Goal: Task Accomplishment & Management: Understand process/instructions

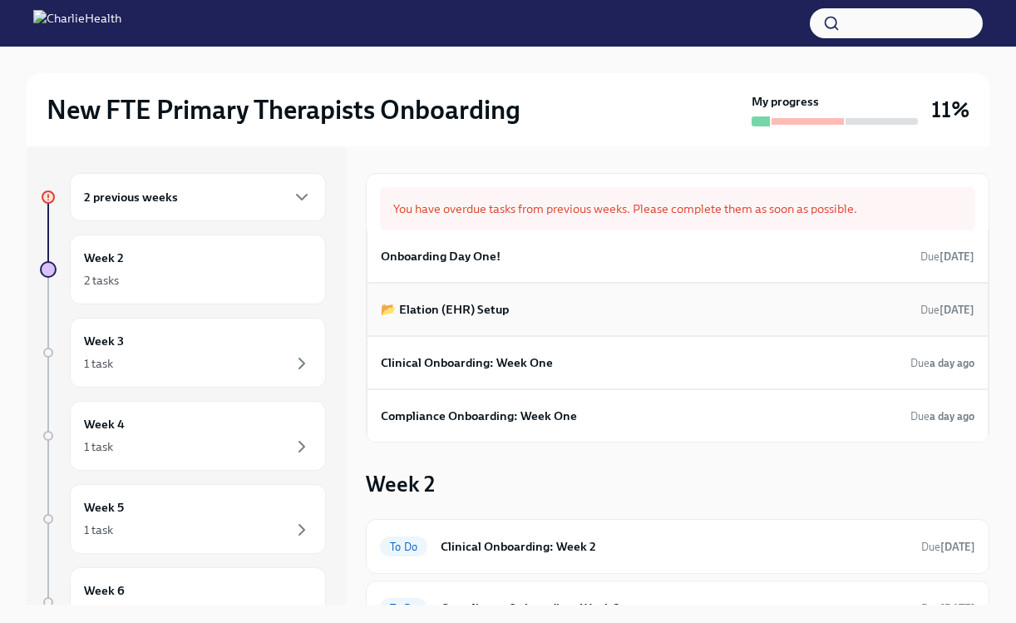
click at [883, 314] on div "📂 Elation (EHR) Setup Due [DATE]" at bounding box center [678, 309] width 594 height 25
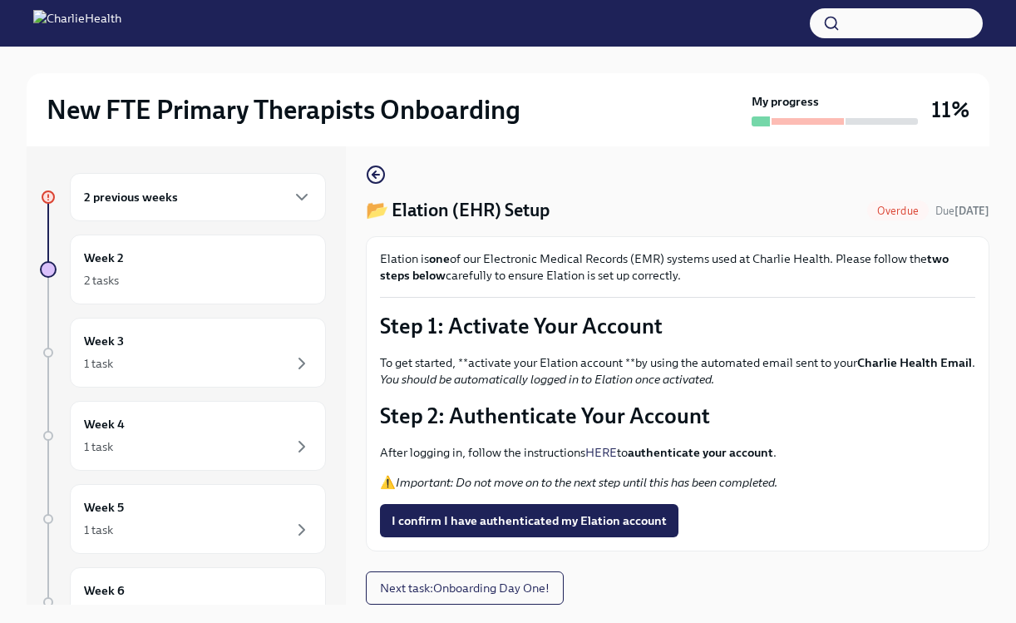
scroll to position [25, 0]
click at [481, 525] on span "I confirm I have authenticated my Elation account" at bounding box center [529, 520] width 275 height 17
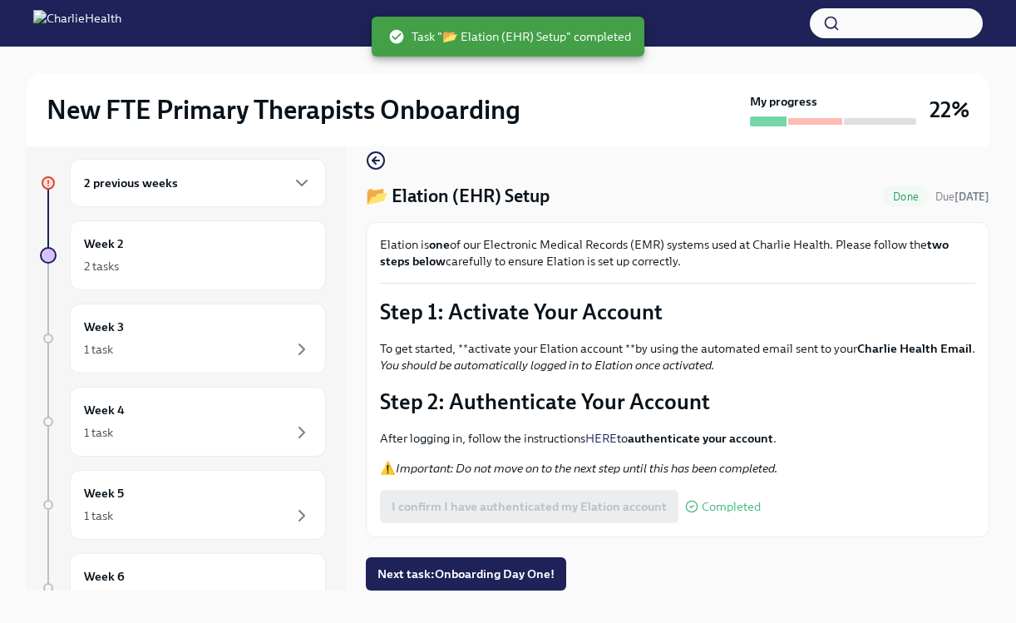
scroll to position [28, 0]
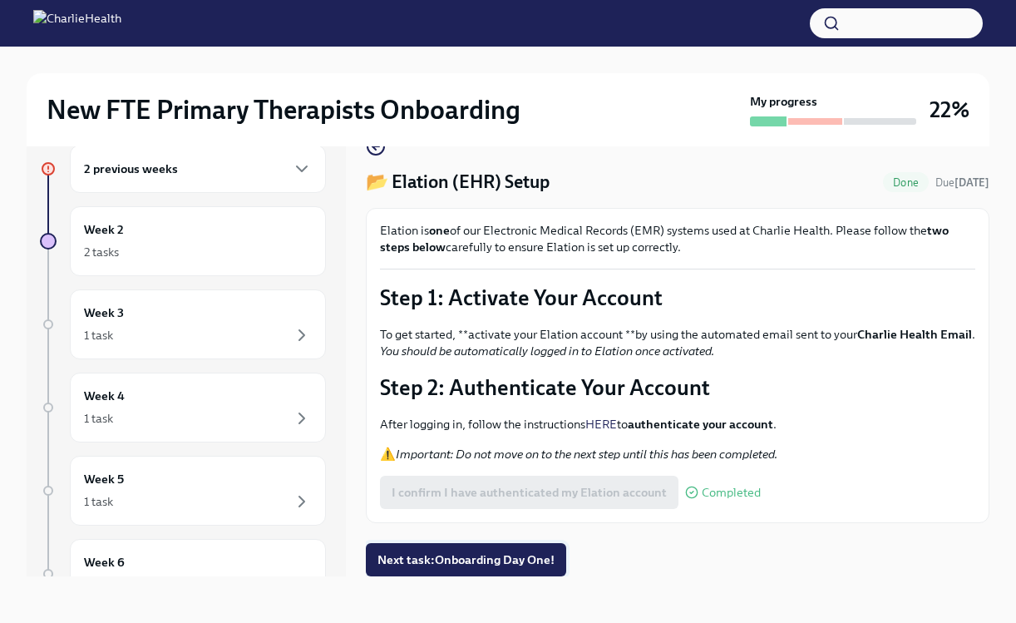
click at [450, 567] on span "Next task : Onboarding Day One!" at bounding box center [465, 559] width 177 height 17
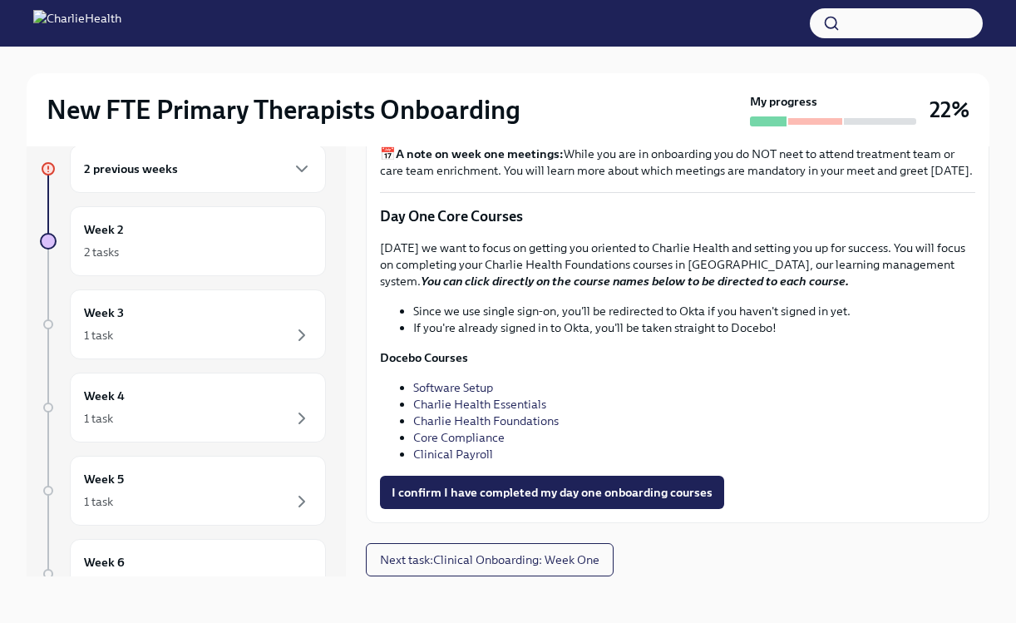
scroll to position [2217, 0]
click at [652, 502] on button "I confirm I have completed my day one onboarding courses" at bounding box center [552, 492] width 344 height 33
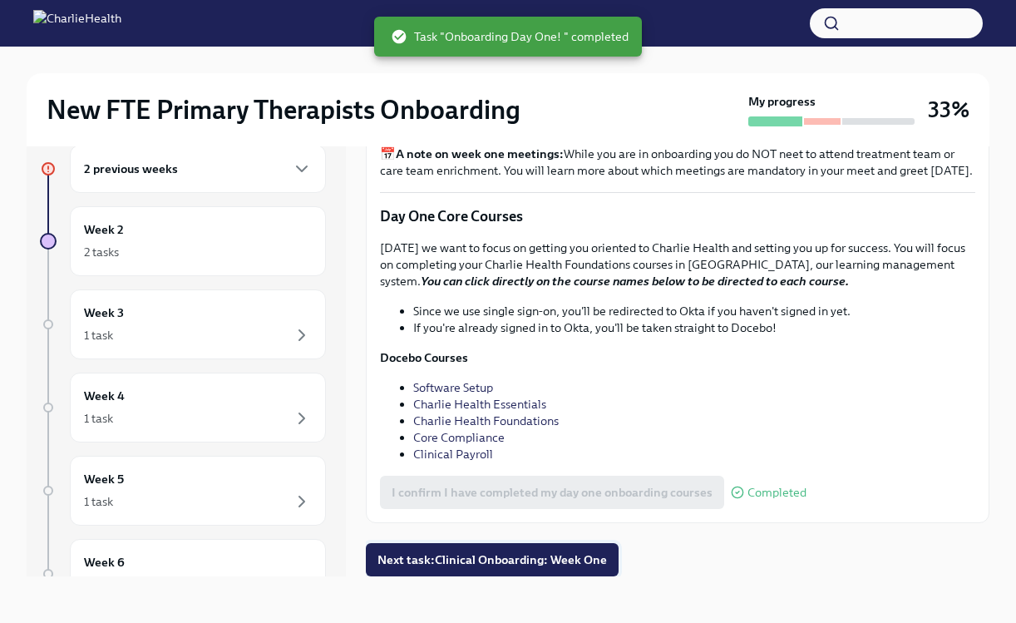
click at [568, 560] on span "Next task : Clinical Onboarding: Week One" at bounding box center [491, 559] width 229 height 17
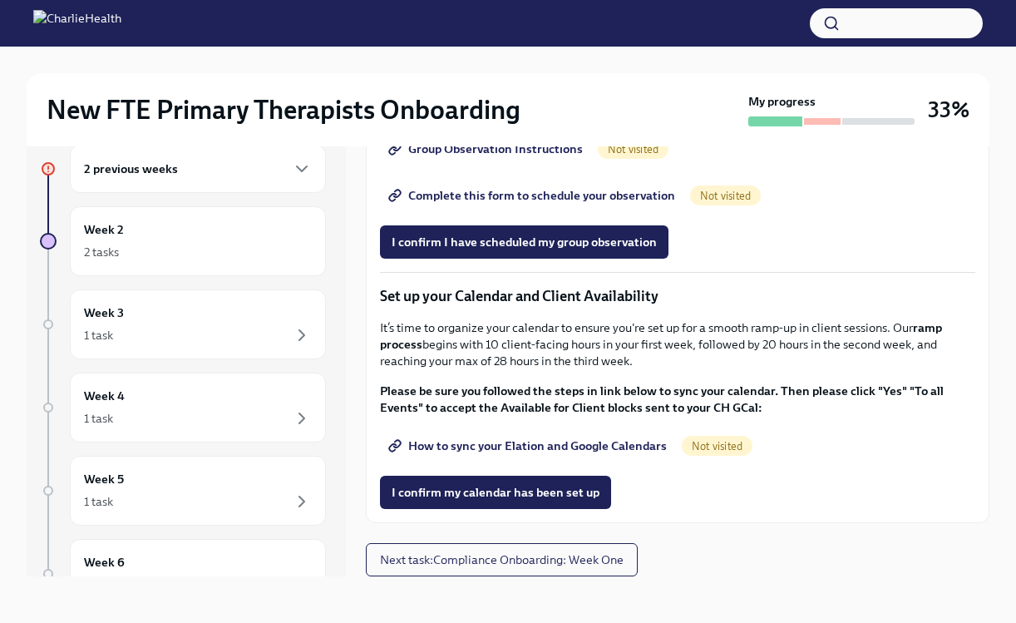
scroll to position [2315, 0]
click at [526, 565] on span "Next task : Compliance Onboarding: Week One" at bounding box center [502, 559] width 244 height 17
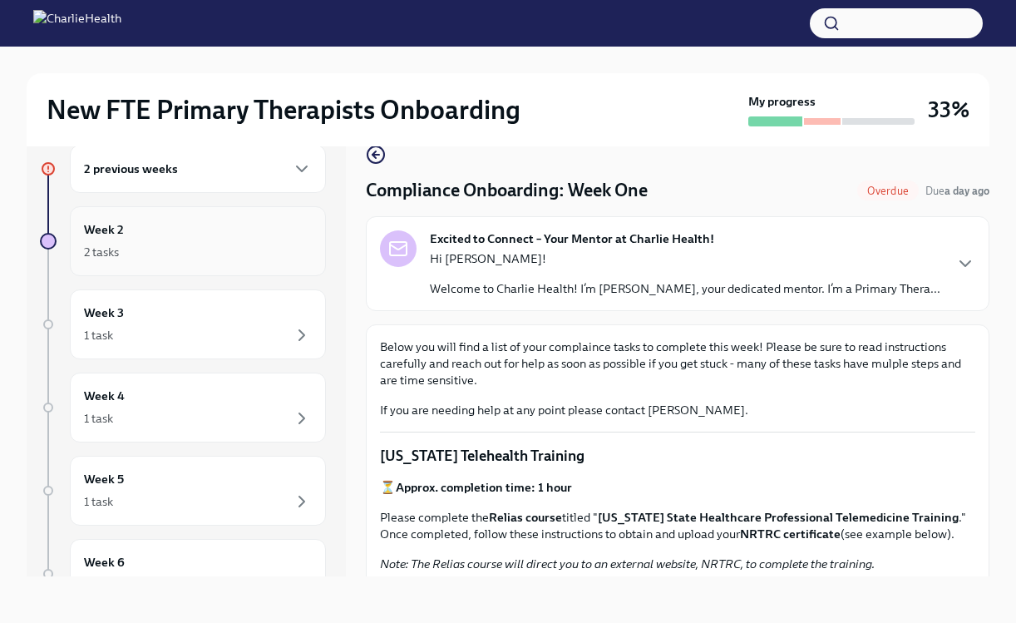
click at [213, 239] on div "Week 2 2 tasks" at bounding box center [198, 241] width 228 height 42
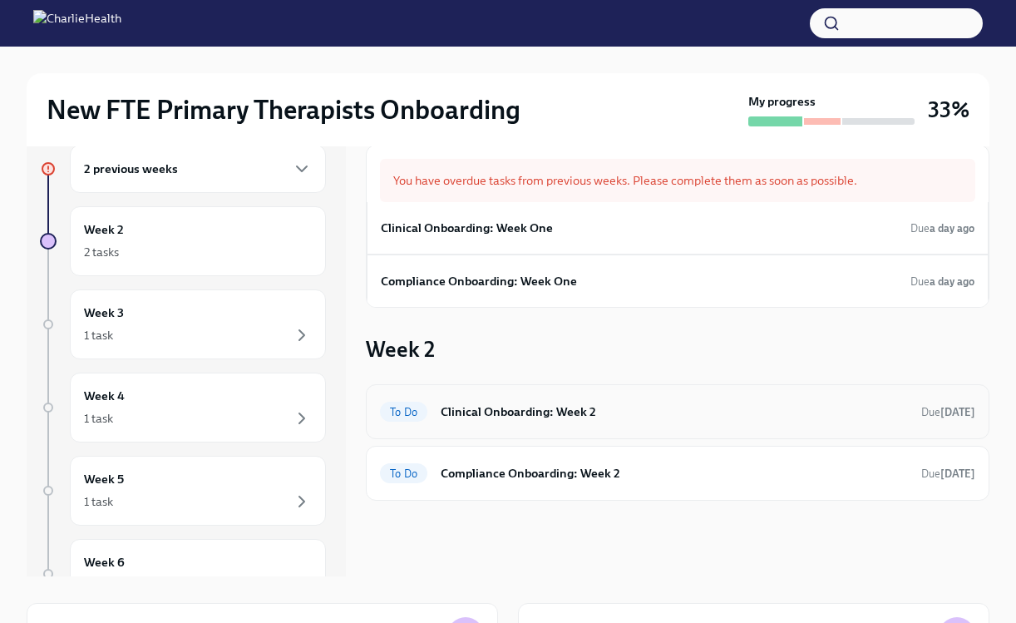
click at [727, 419] on h6 "Clinical Onboarding: Week 2" at bounding box center [674, 411] width 467 height 18
